Goal: Check status: Check status

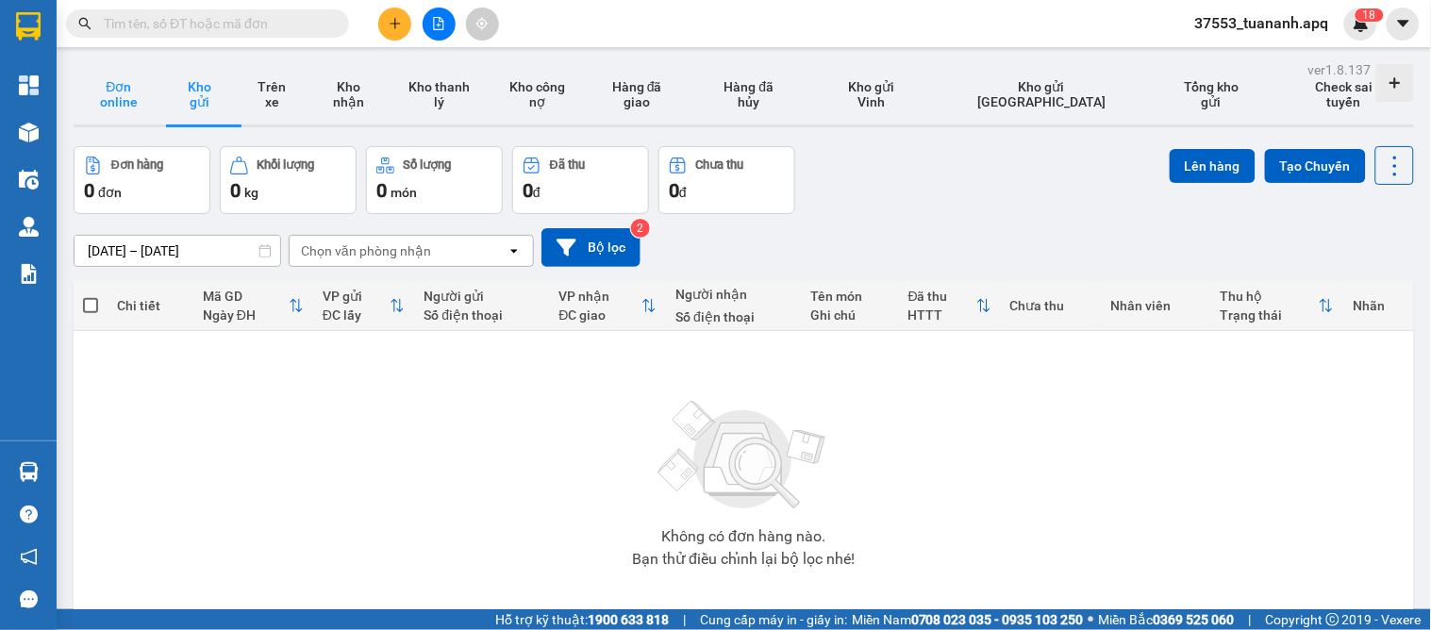
click at [102, 90] on button "Đơn online" at bounding box center [119, 94] width 91 height 60
type input "[DATE] – [DATE]"
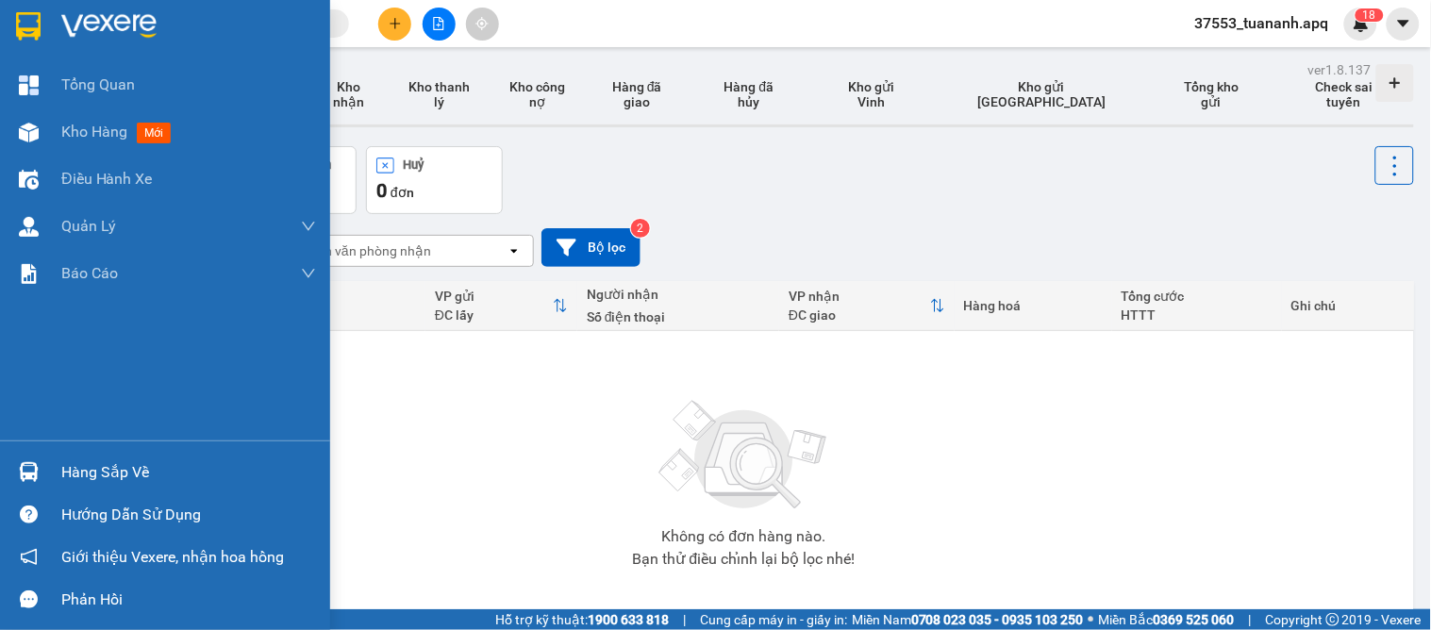
click at [42, 475] on div at bounding box center [28, 472] width 33 height 33
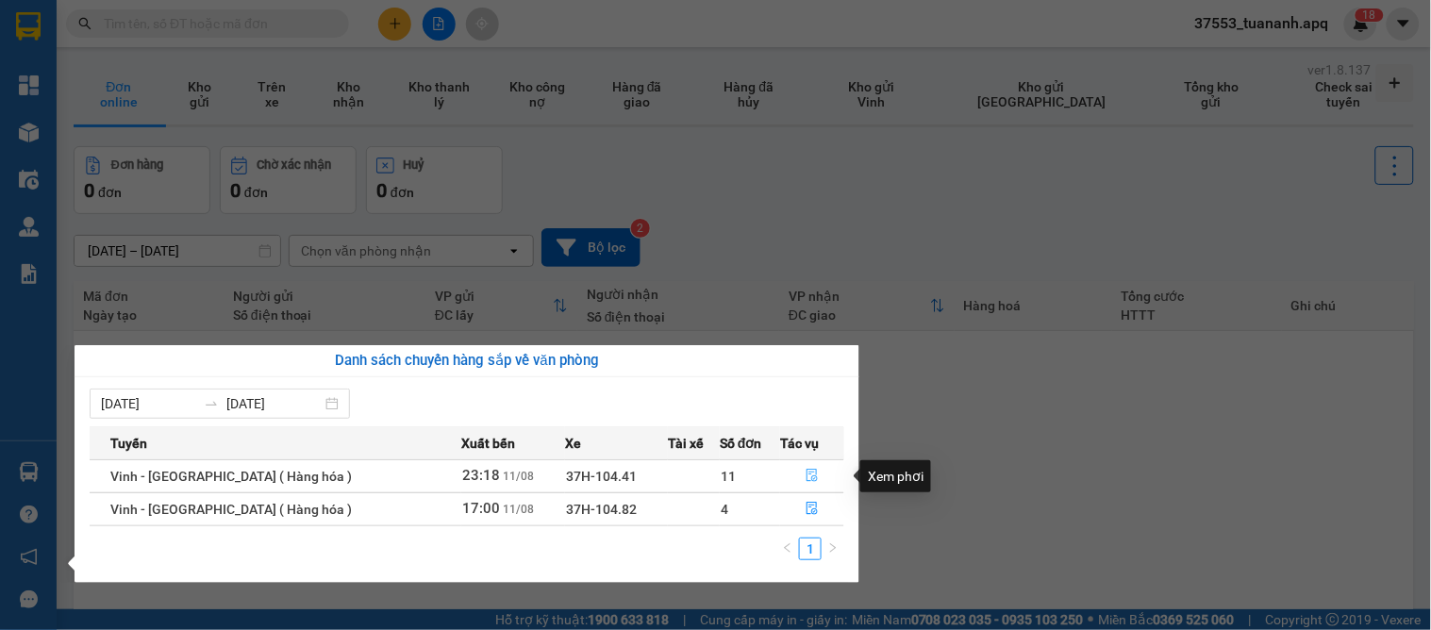
click at [818, 472] on button "button" at bounding box center [812, 476] width 62 height 30
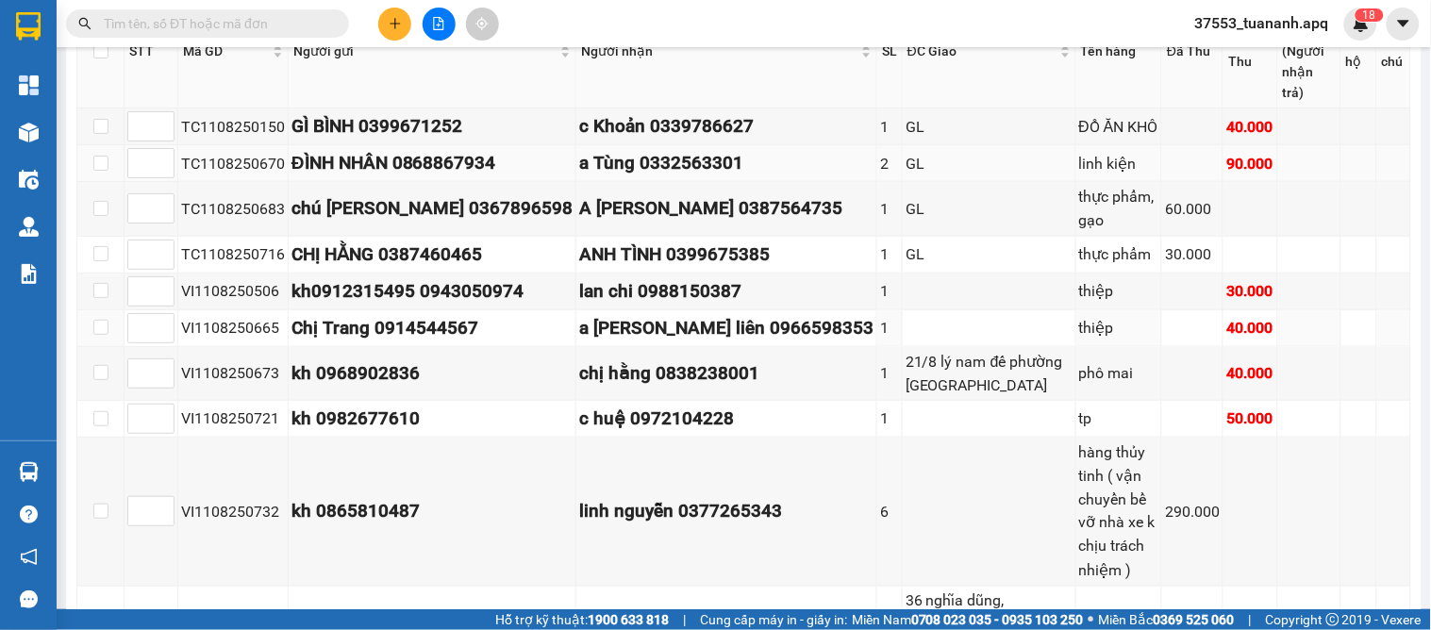
scroll to position [191, 0]
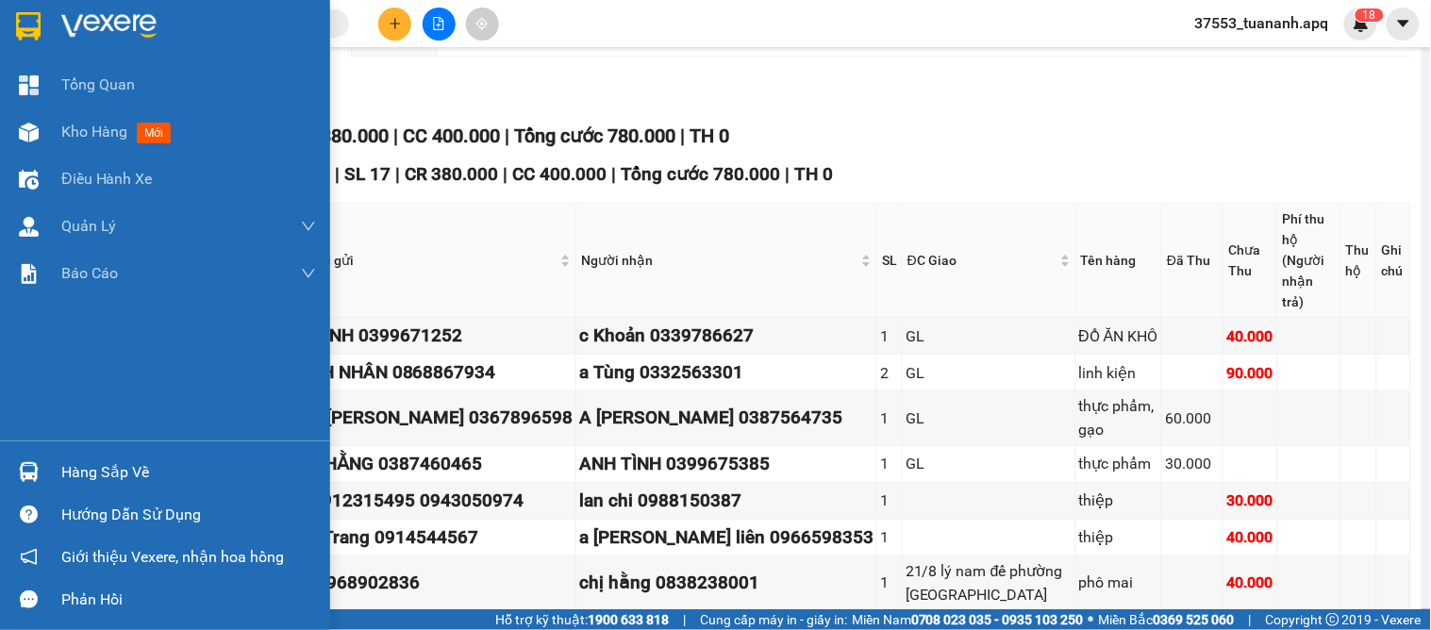
click at [61, 472] on div "Hàng sắp về" at bounding box center [188, 472] width 255 height 28
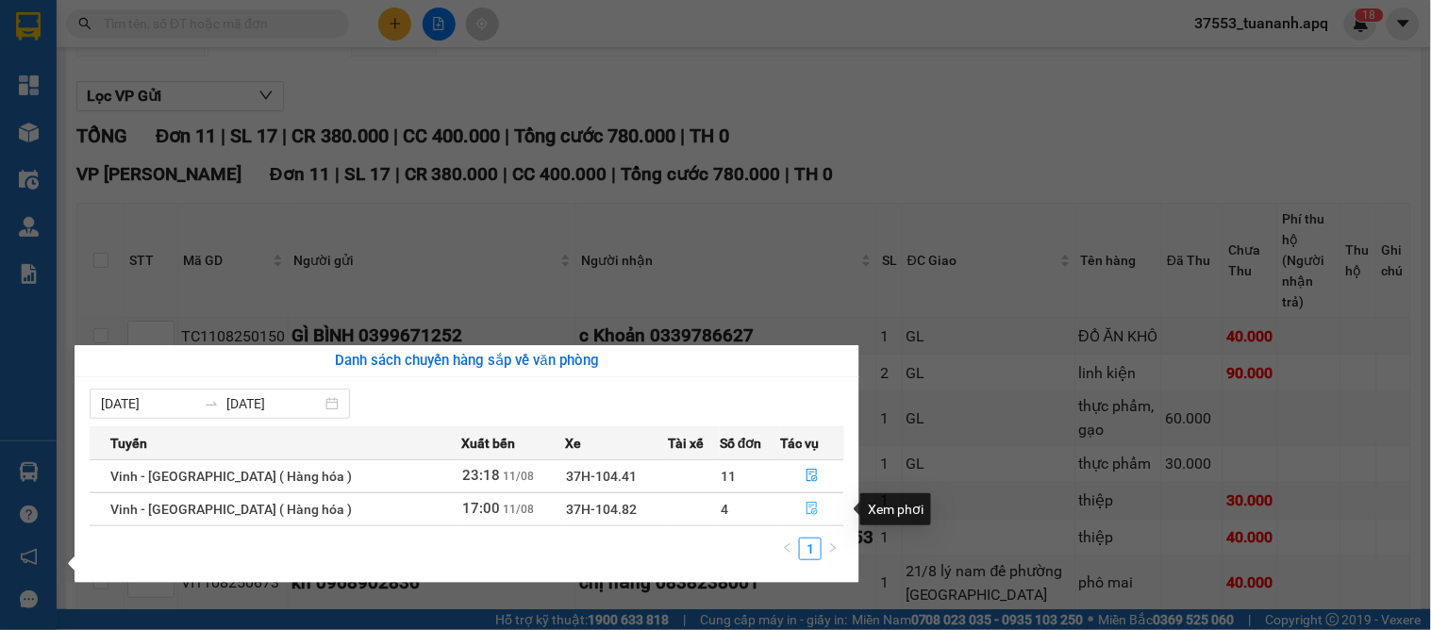
click at [806, 507] on icon "file-done" at bounding box center [812, 508] width 13 height 13
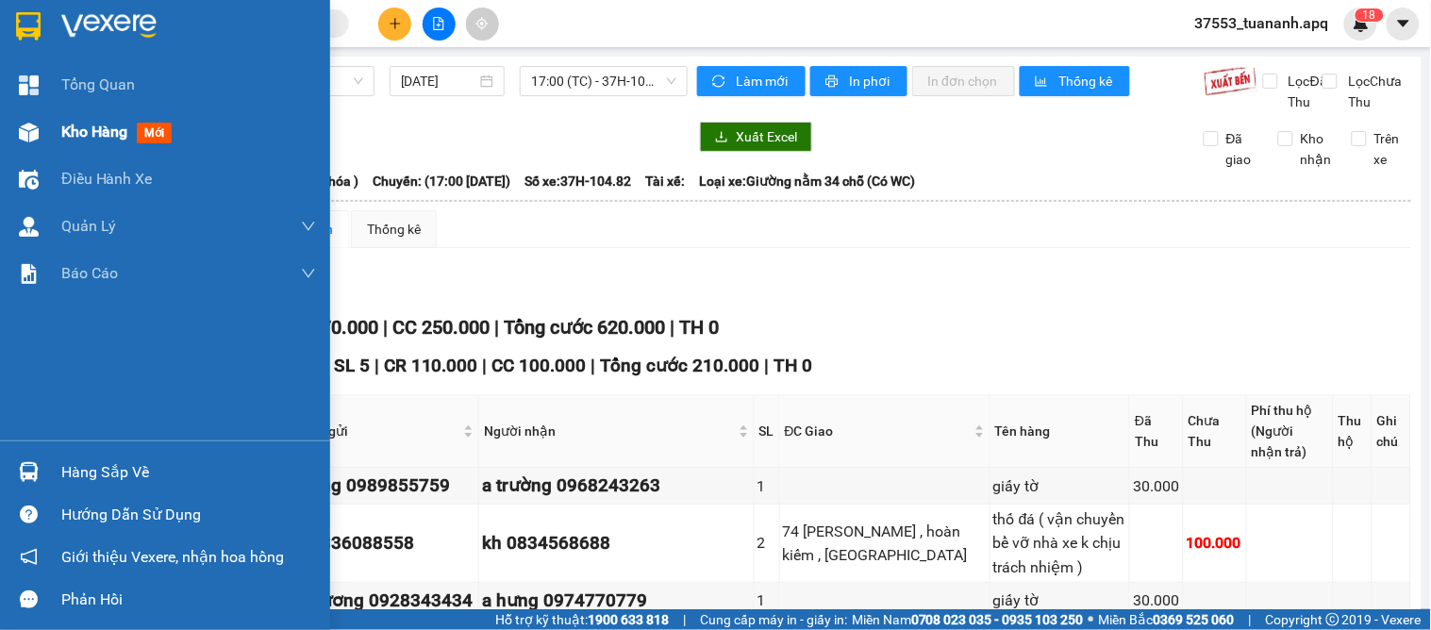
click at [64, 133] on span "Kho hàng" at bounding box center [94, 132] width 66 height 18
